Goal: Find specific page/section: Find specific page/section

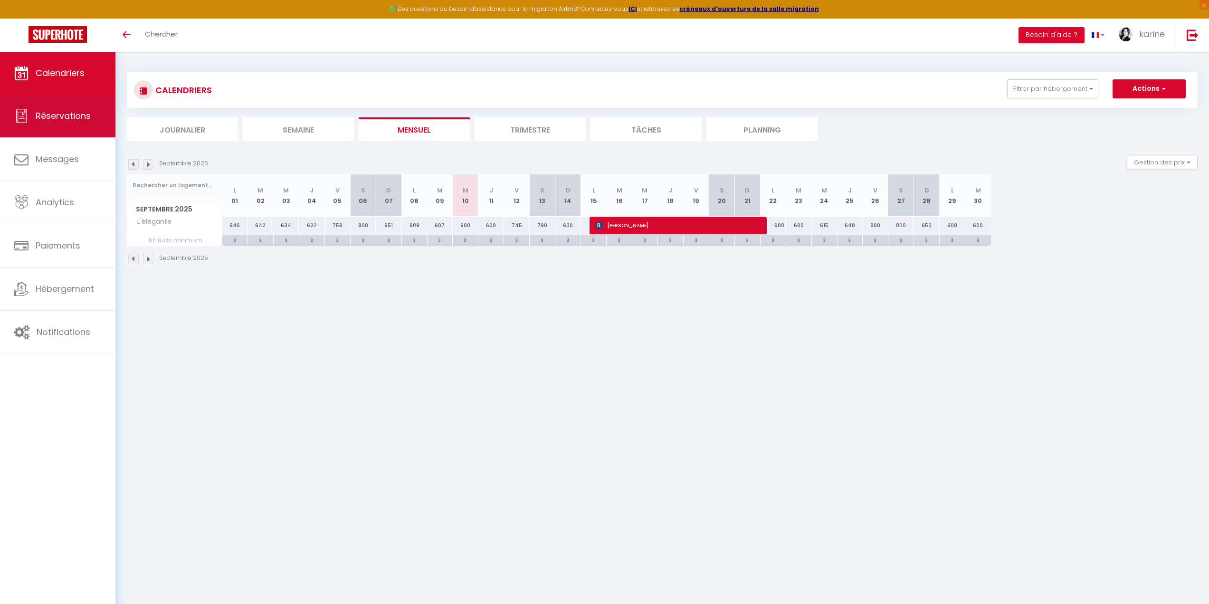
click at [72, 124] on link "Réservations" at bounding box center [57, 116] width 115 height 43
select select "not_cancelled"
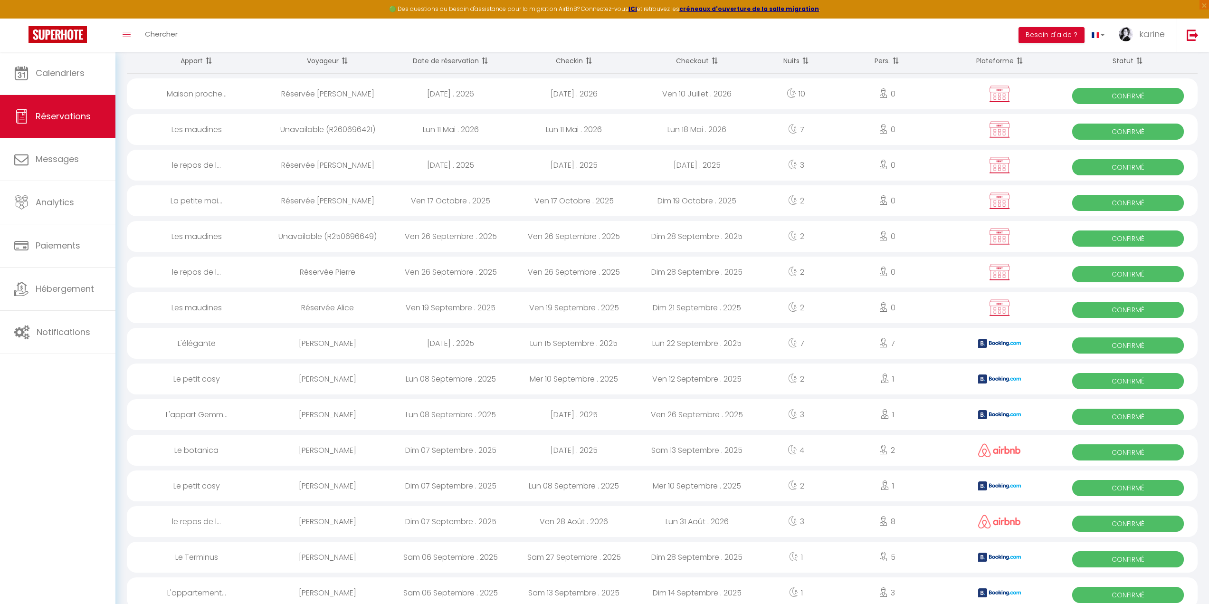
scroll to position [143, 0]
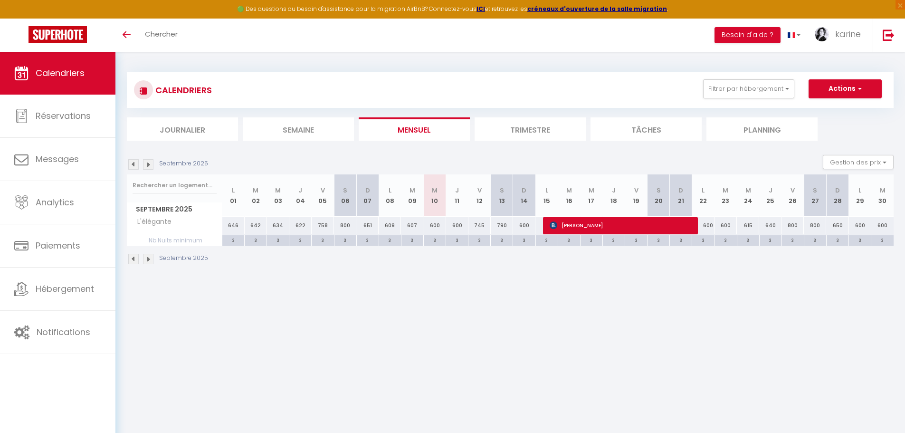
click at [153, 168] on img at bounding box center [148, 164] width 10 height 10
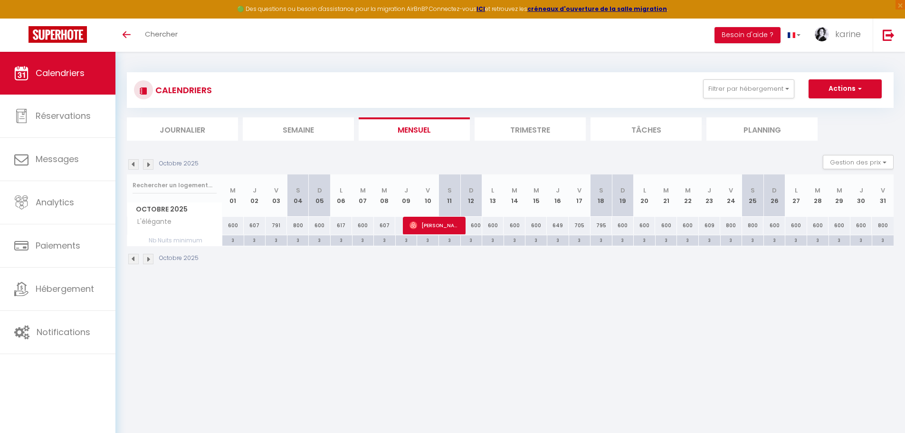
click at [153, 167] on img at bounding box center [148, 164] width 10 height 10
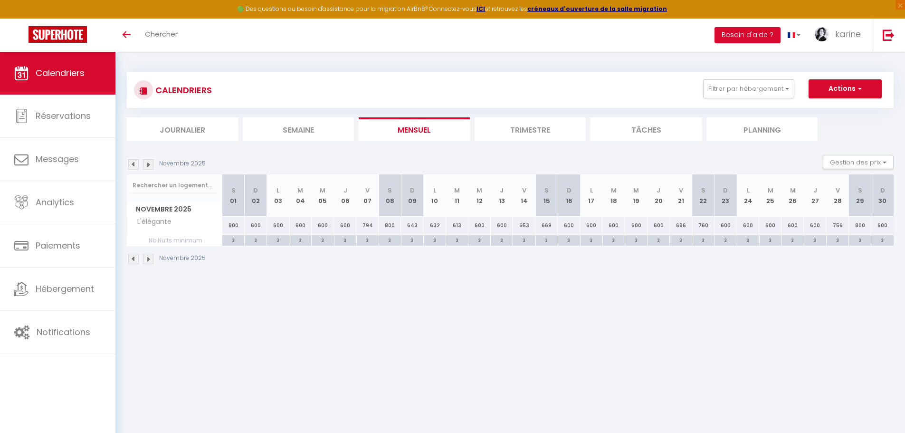
click at [153, 167] on img at bounding box center [148, 164] width 10 height 10
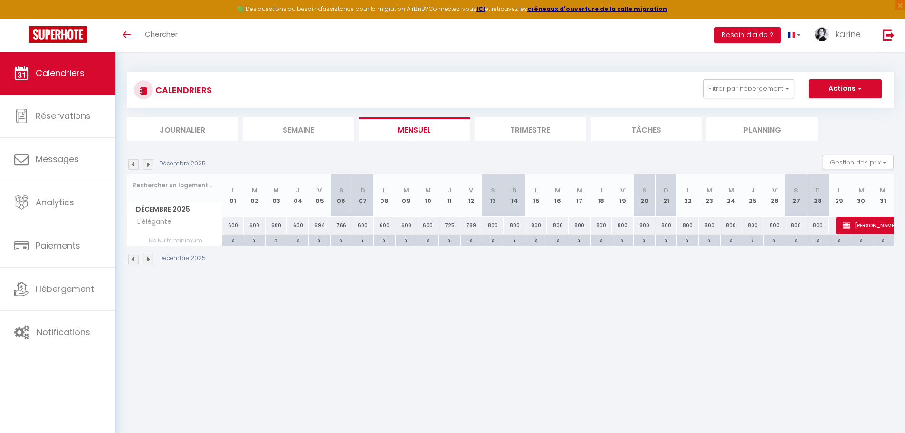
click at [153, 167] on img at bounding box center [148, 164] width 10 height 10
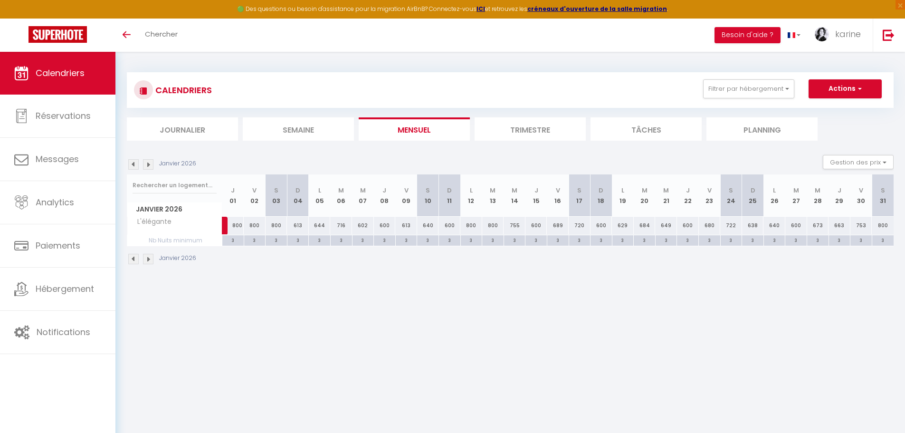
click at [153, 167] on img at bounding box center [148, 164] width 10 height 10
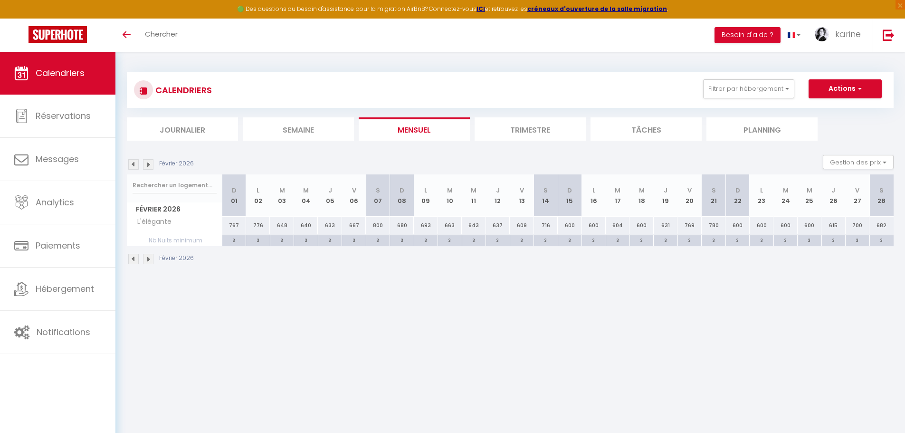
click at [153, 167] on img at bounding box center [148, 164] width 10 height 10
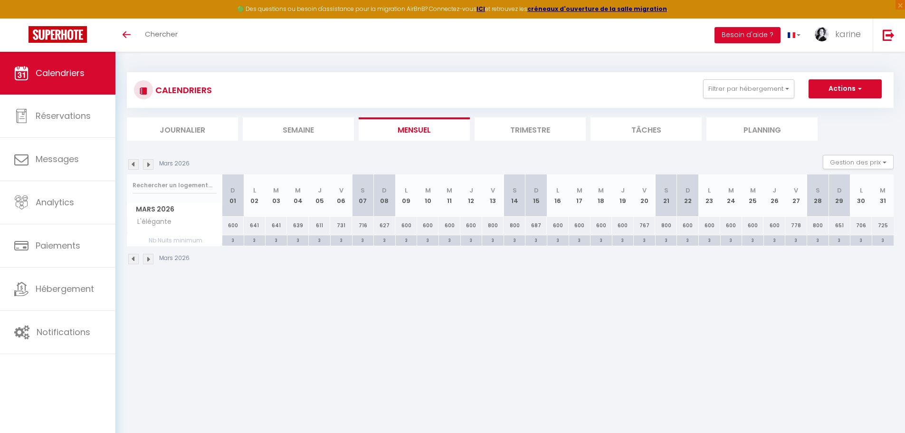
click at [153, 167] on img at bounding box center [148, 164] width 10 height 10
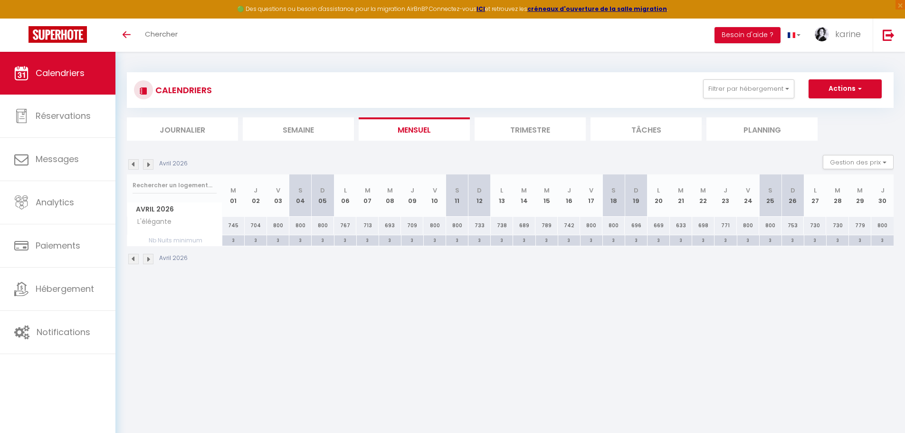
click at [153, 167] on img at bounding box center [148, 164] width 10 height 10
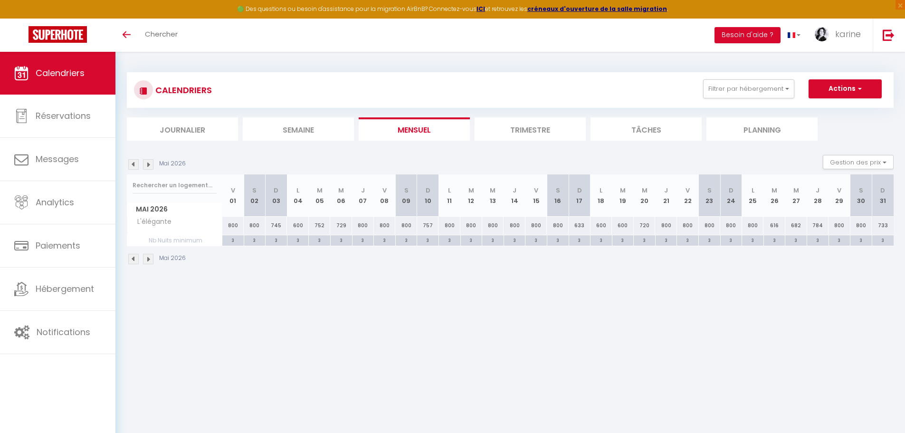
click at [153, 167] on img at bounding box center [148, 164] width 10 height 10
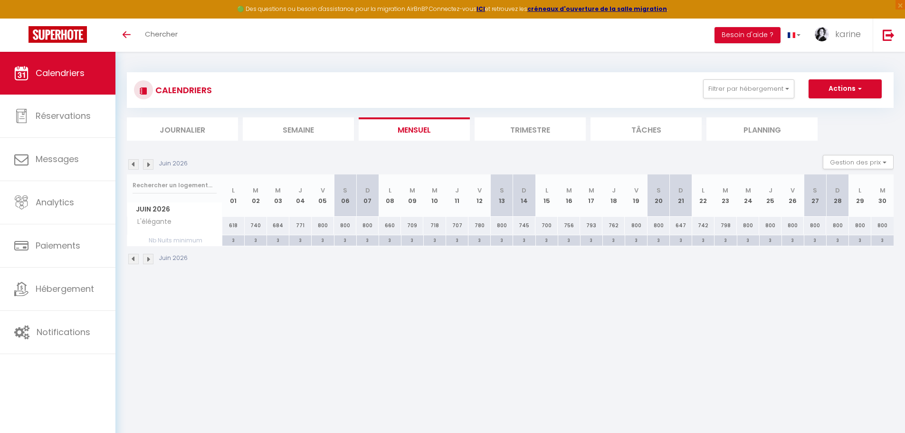
click at [153, 167] on img at bounding box center [148, 164] width 10 height 10
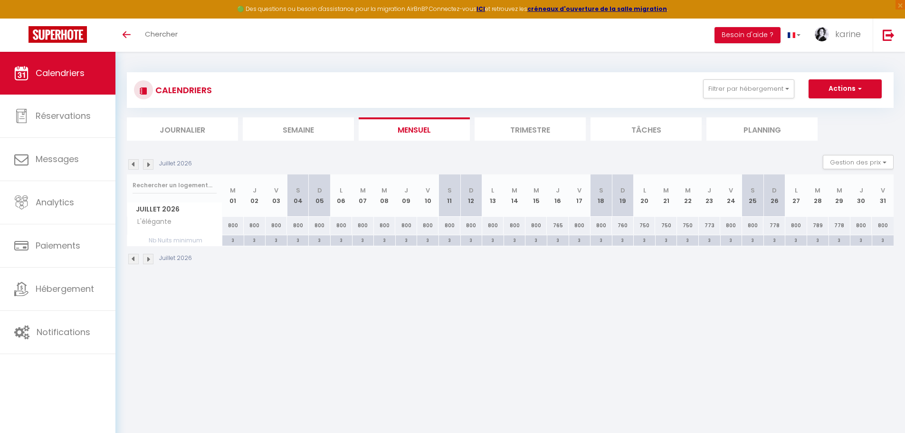
click at [153, 167] on img at bounding box center [148, 164] width 10 height 10
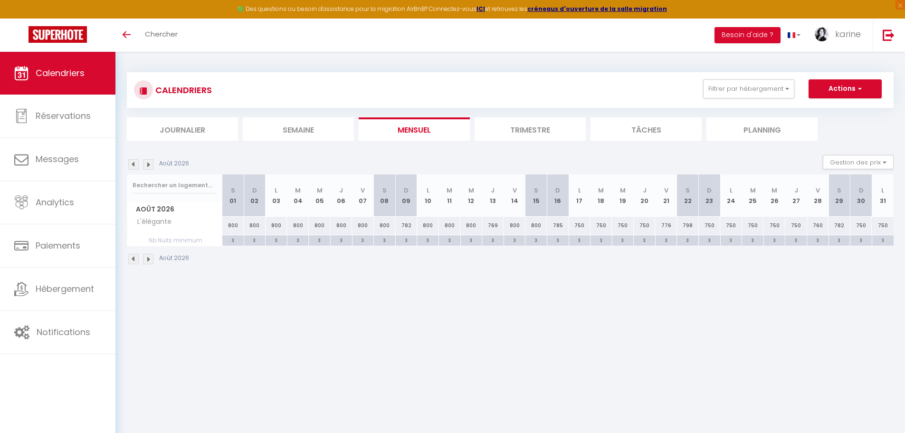
click at [153, 167] on img at bounding box center [148, 164] width 10 height 10
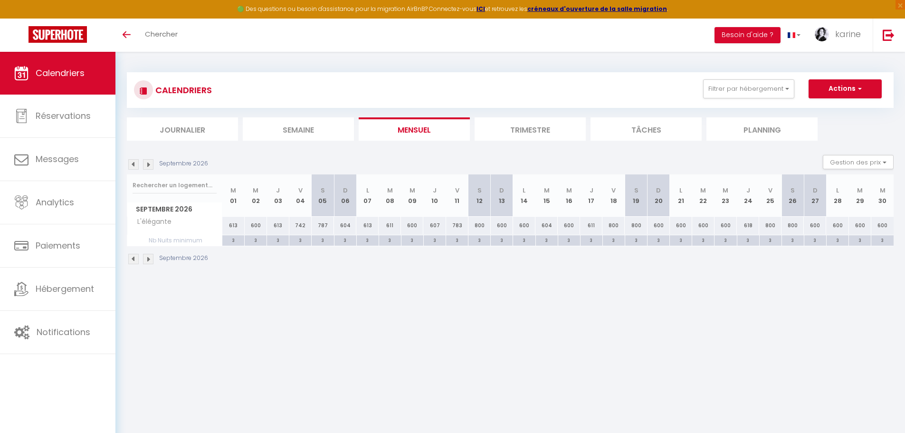
click at [153, 167] on img at bounding box center [148, 164] width 10 height 10
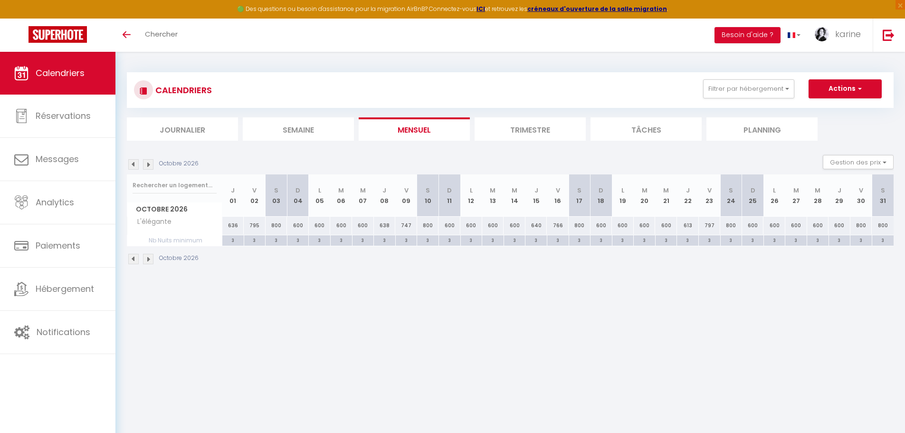
click at [153, 167] on img at bounding box center [148, 164] width 10 height 10
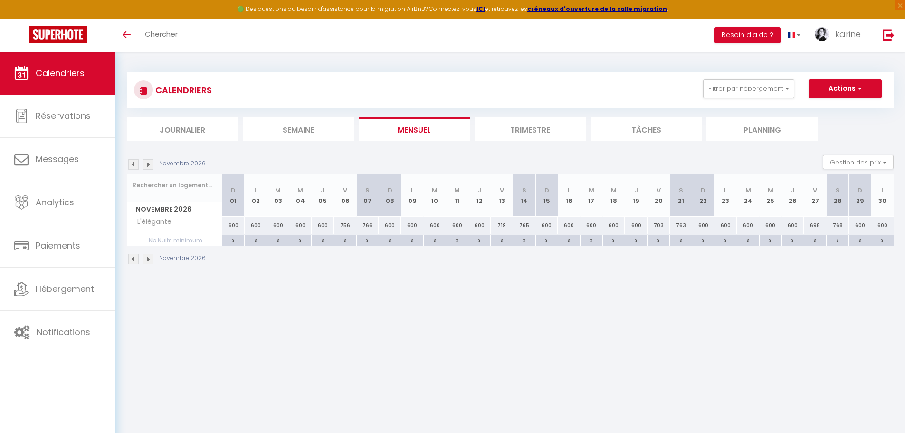
click at [153, 167] on img at bounding box center [148, 164] width 10 height 10
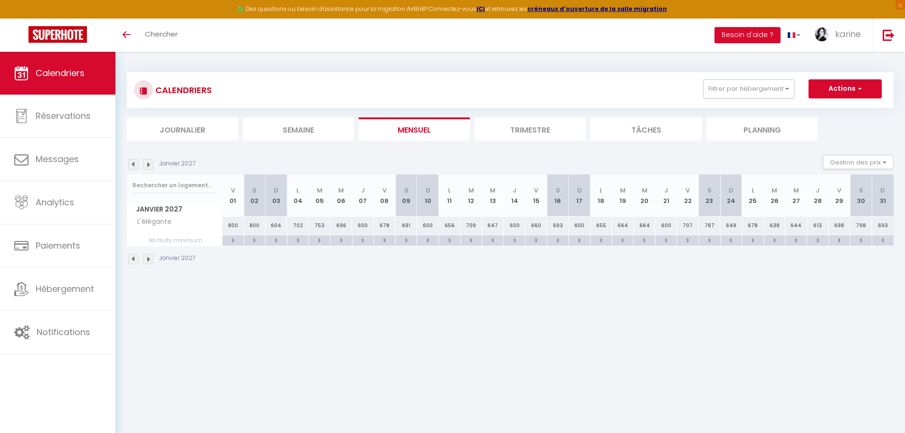
click at [152, 167] on img at bounding box center [148, 164] width 10 height 10
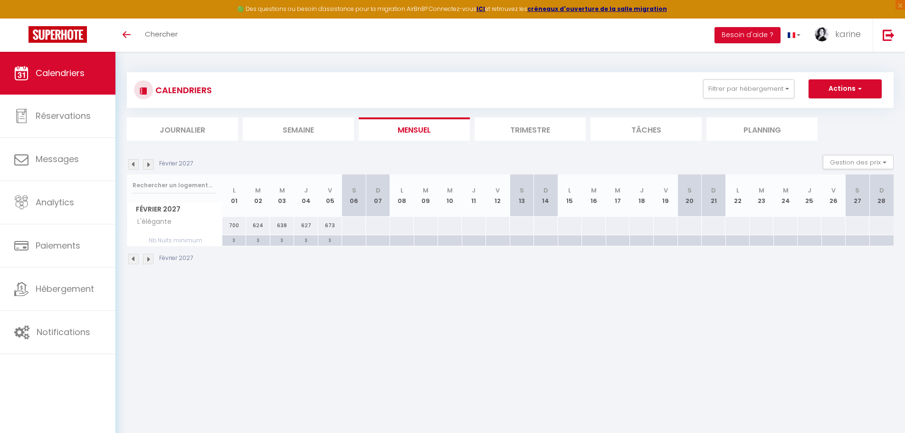
click at [152, 167] on img at bounding box center [148, 164] width 10 height 10
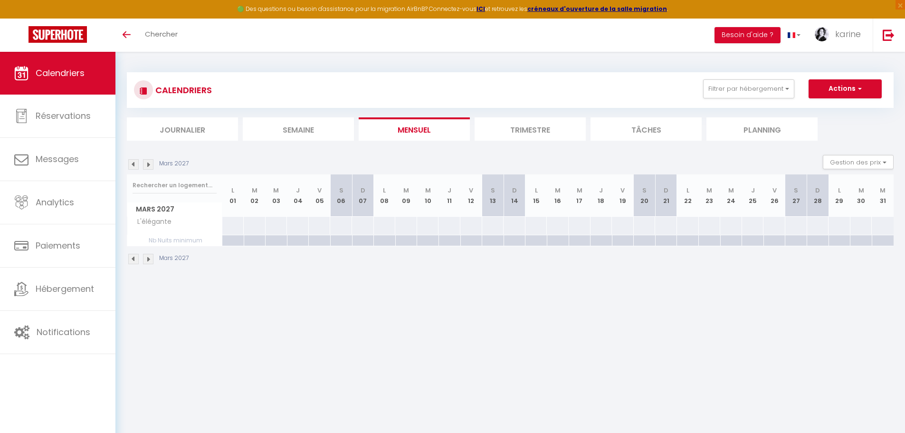
click at [134, 165] on img at bounding box center [133, 164] width 10 height 10
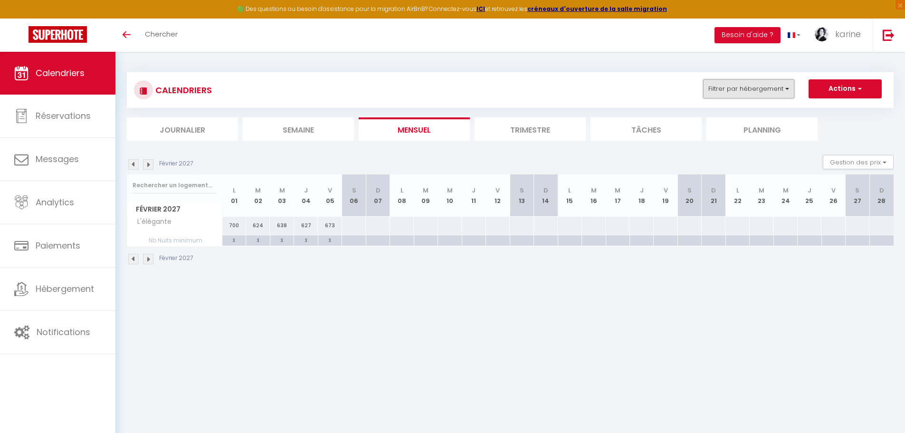
click at [787, 89] on button "Filtrer par hébergement" at bounding box center [748, 88] width 91 height 19
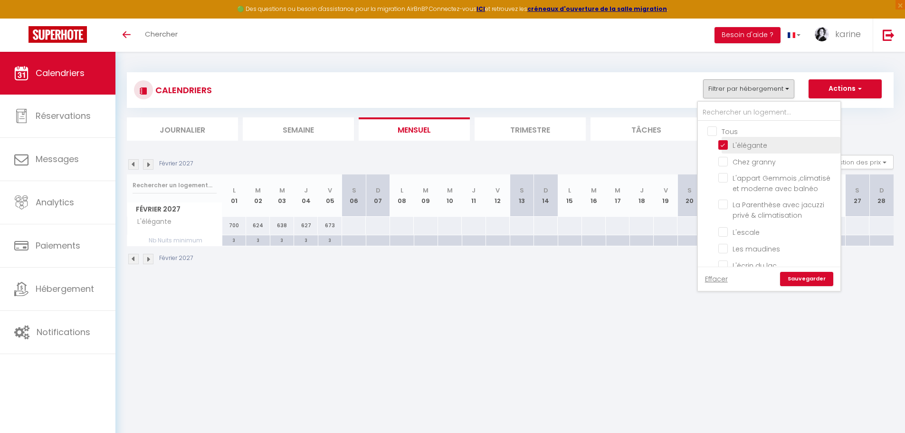
click at [741, 144] on input "L'élégante" at bounding box center [777, 145] width 119 height 10
checkbox input "false"
click at [742, 162] on input "Chez granny" at bounding box center [777, 161] width 119 height 10
checkbox input "true"
checkbox input "false"
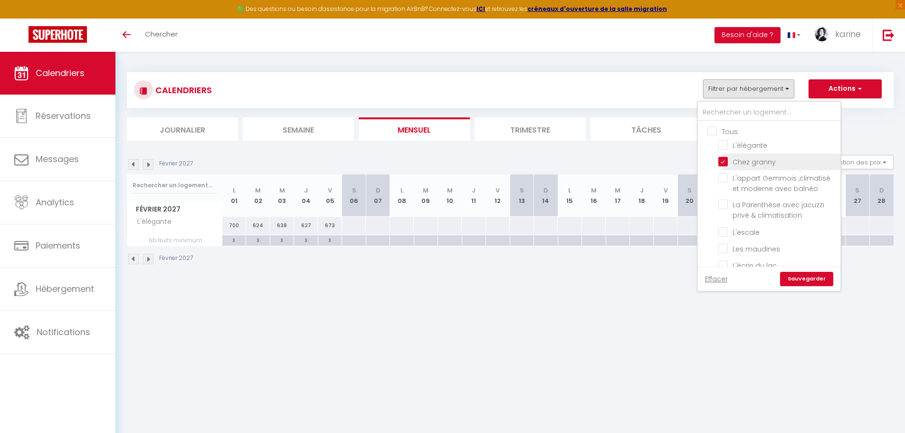
checkbox input "false"
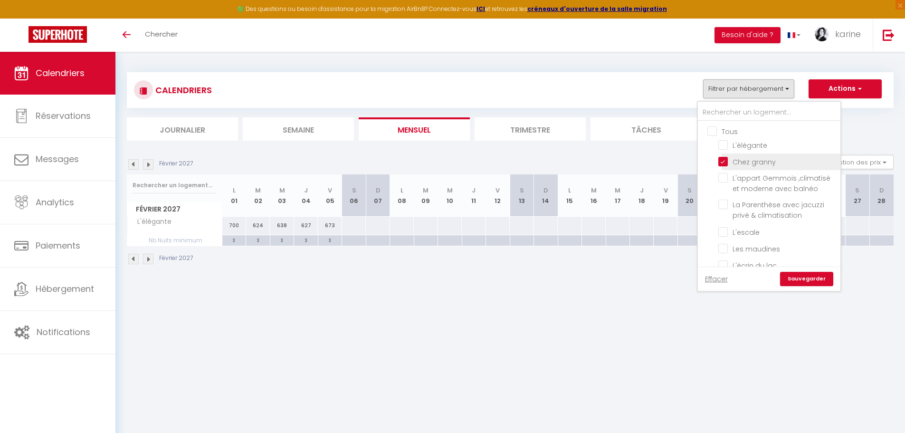
checkbox input "false"
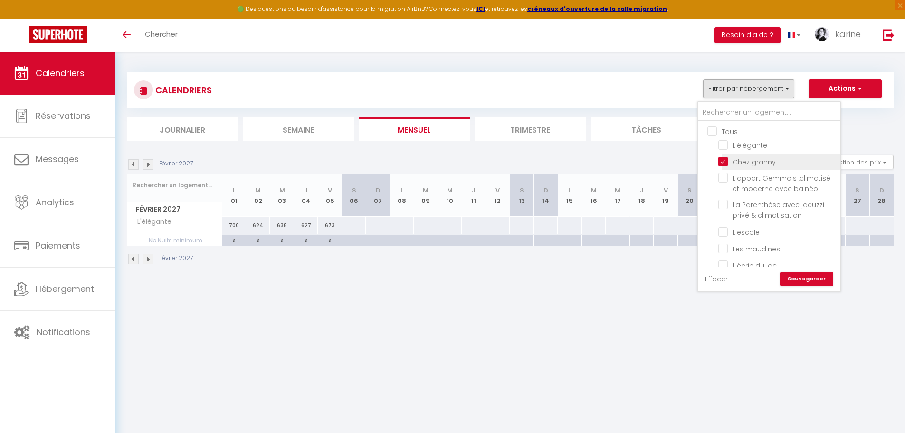
checkbox input "false"
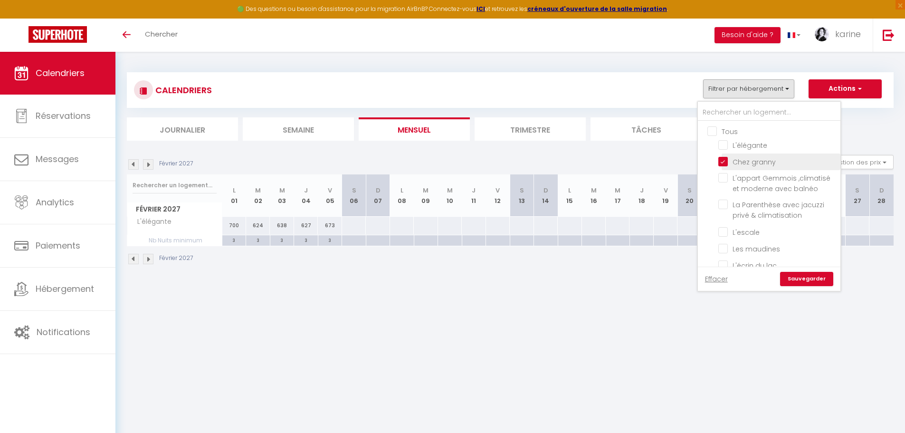
checkbox input "false"
click at [621, 286] on body "🟢 Des questions ou besoin d'assistance pour la migration AirBnB? Connectez-vous…" at bounding box center [452, 268] width 905 height 433
